Goal: Check status

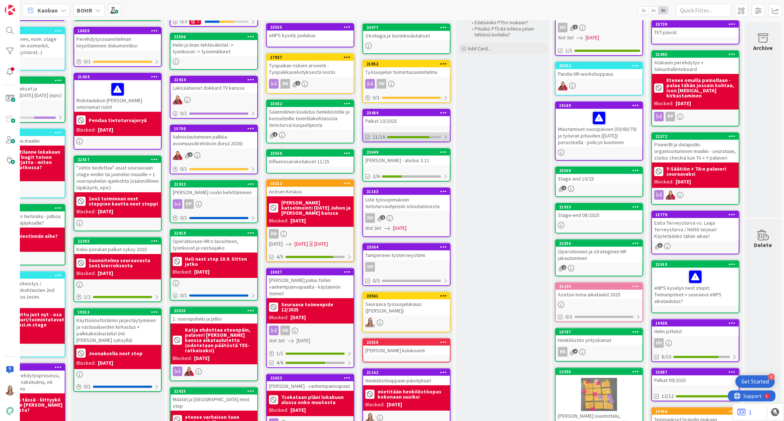
scroll to position [82, 54]
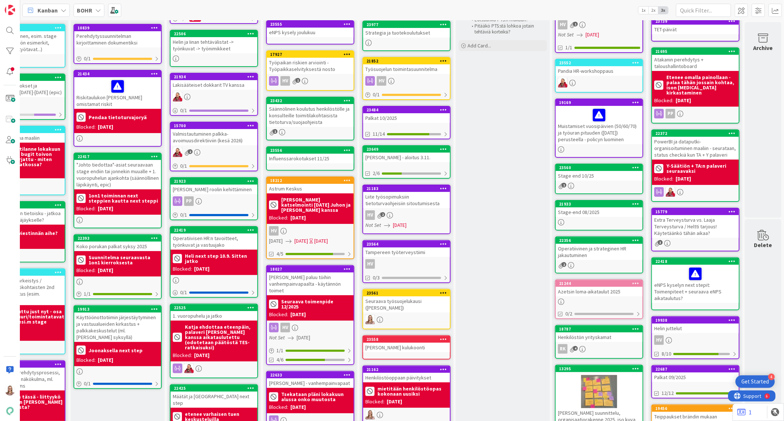
click at [392, 157] on div "[PERSON_NAME] - aloitus 3.11." at bounding box center [406, 158] width 87 height 10
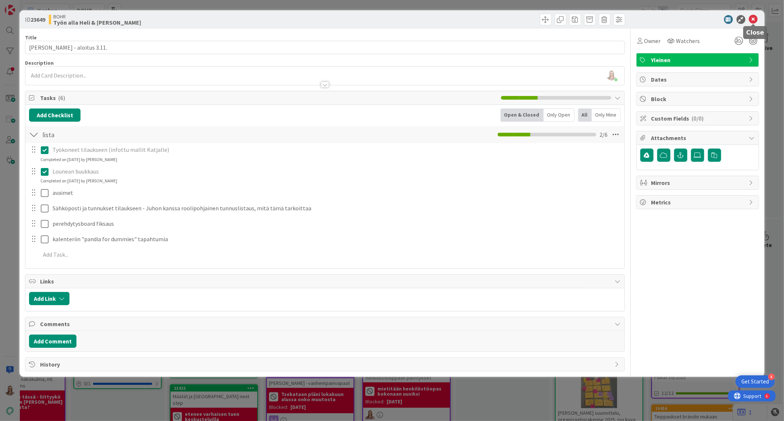
click at [755, 20] on icon at bounding box center [753, 19] width 9 height 9
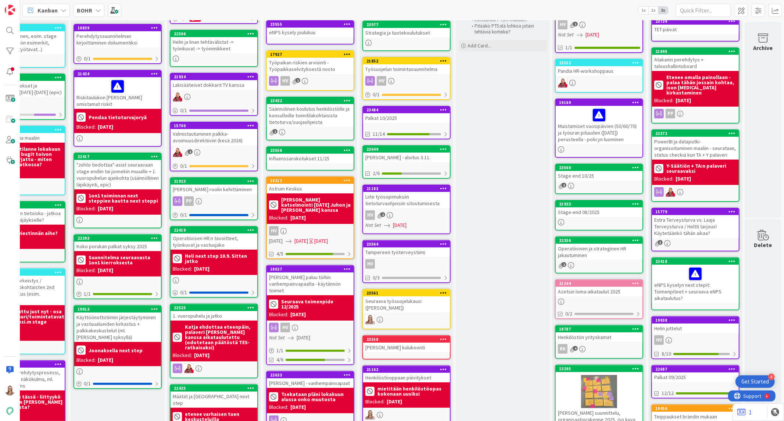
click at [302, 154] on div "Influenssarokotukset 11/25" at bounding box center [310, 159] width 87 height 10
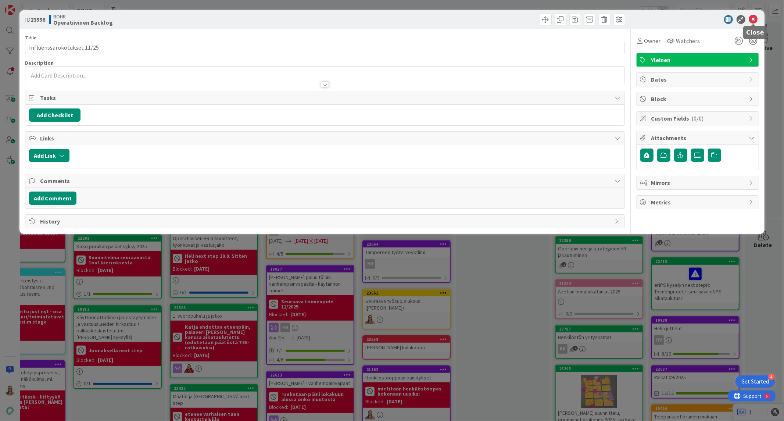
click at [754, 16] on icon at bounding box center [753, 19] width 9 height 9
